Goal: Transaction & Acquisition: Subscribe to service/newsletter

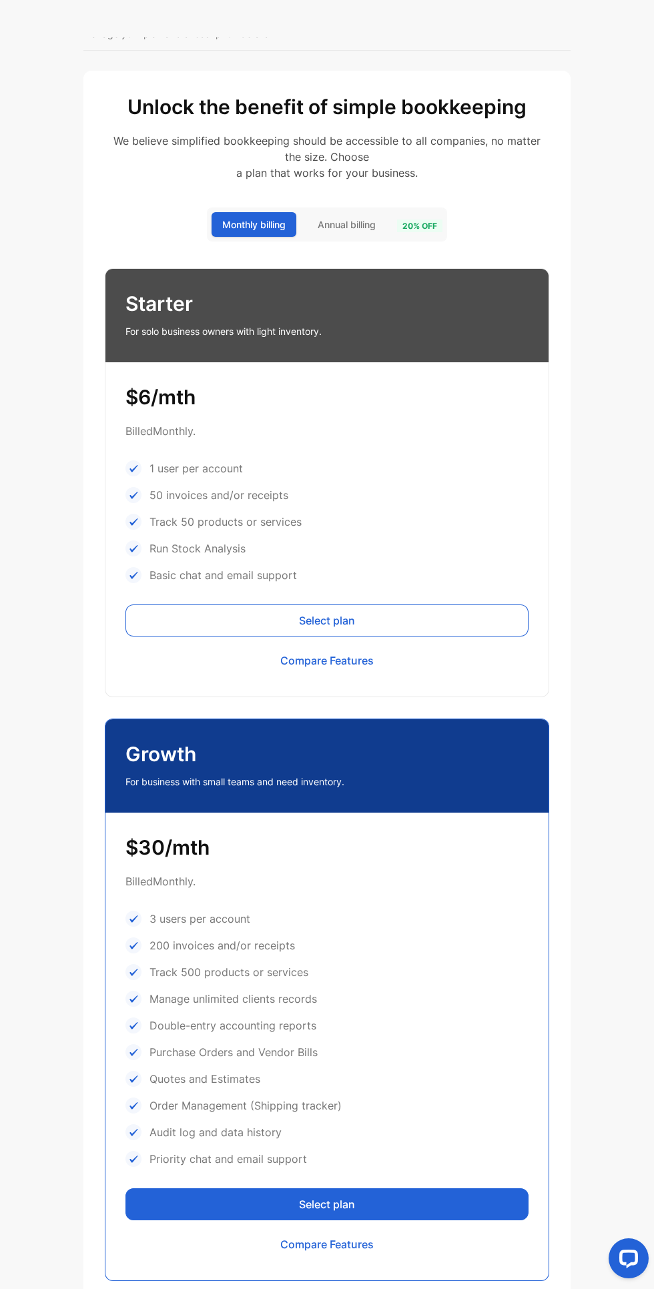
scroll to position [39, 0]
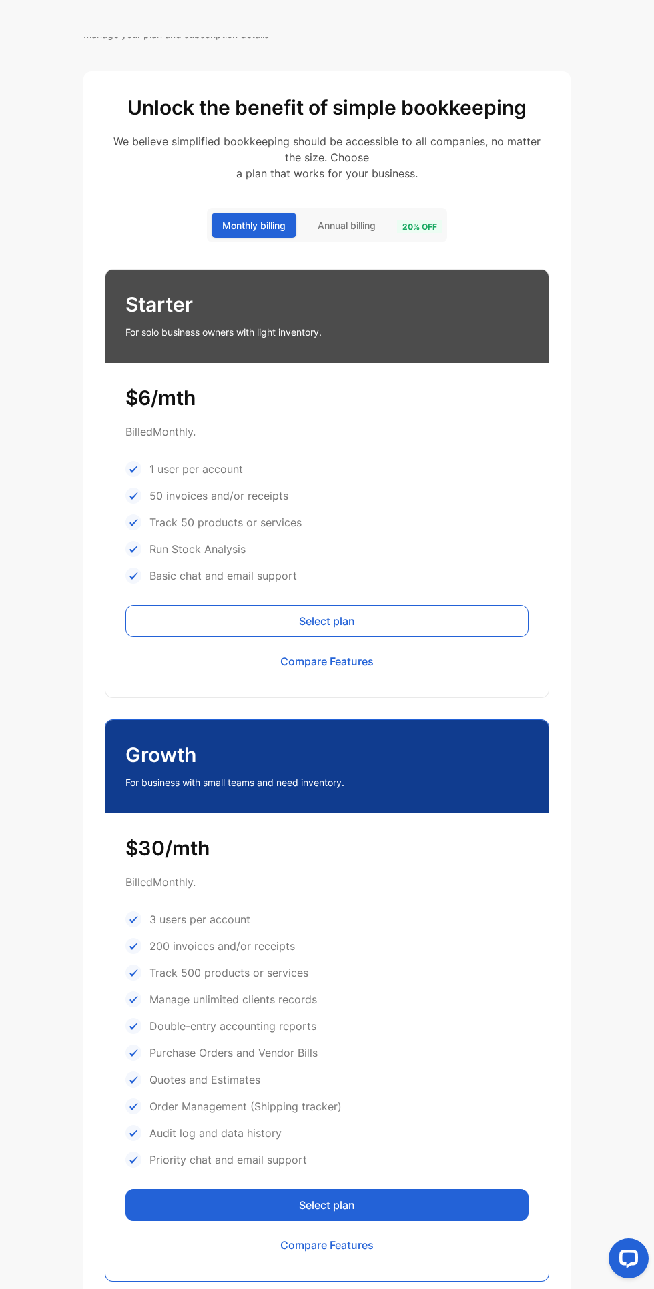
click at [421, 610] on button "Select plan" at bounding box center [326, 621] width 403 height 32
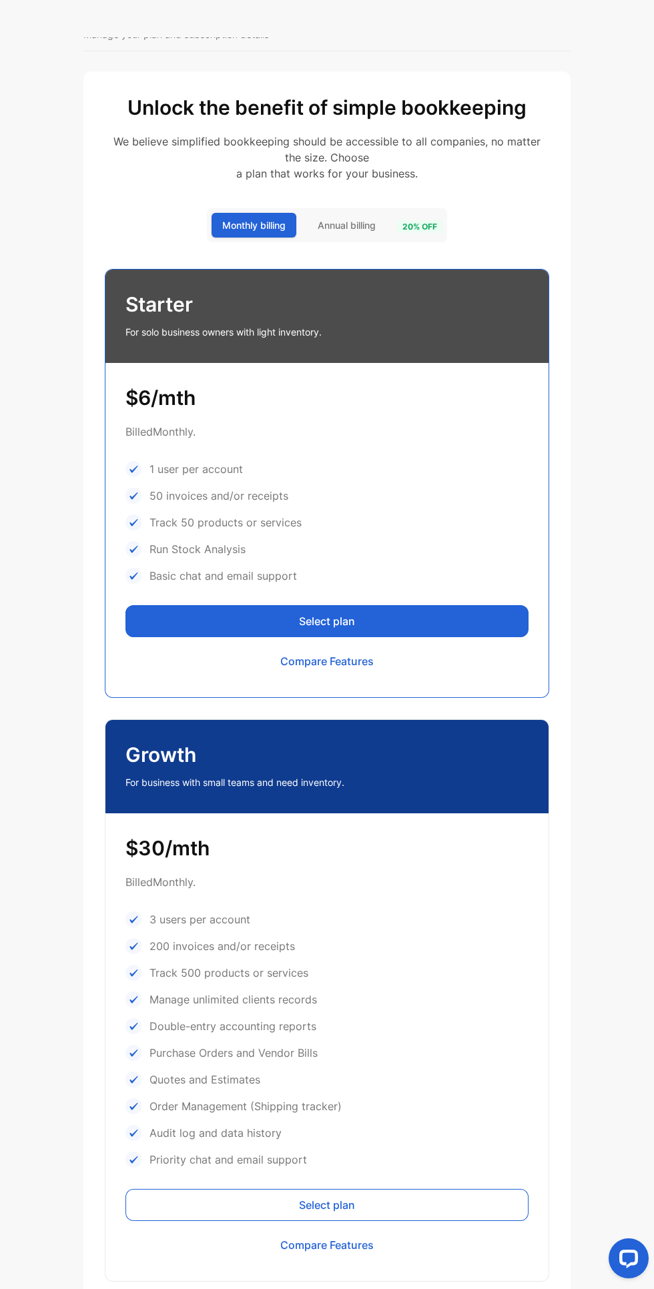
click at [438, 222] on span "20 % off" at bounding box center [419, 226] width 45 height 13
